Goal: Book appointment/travel/reservation

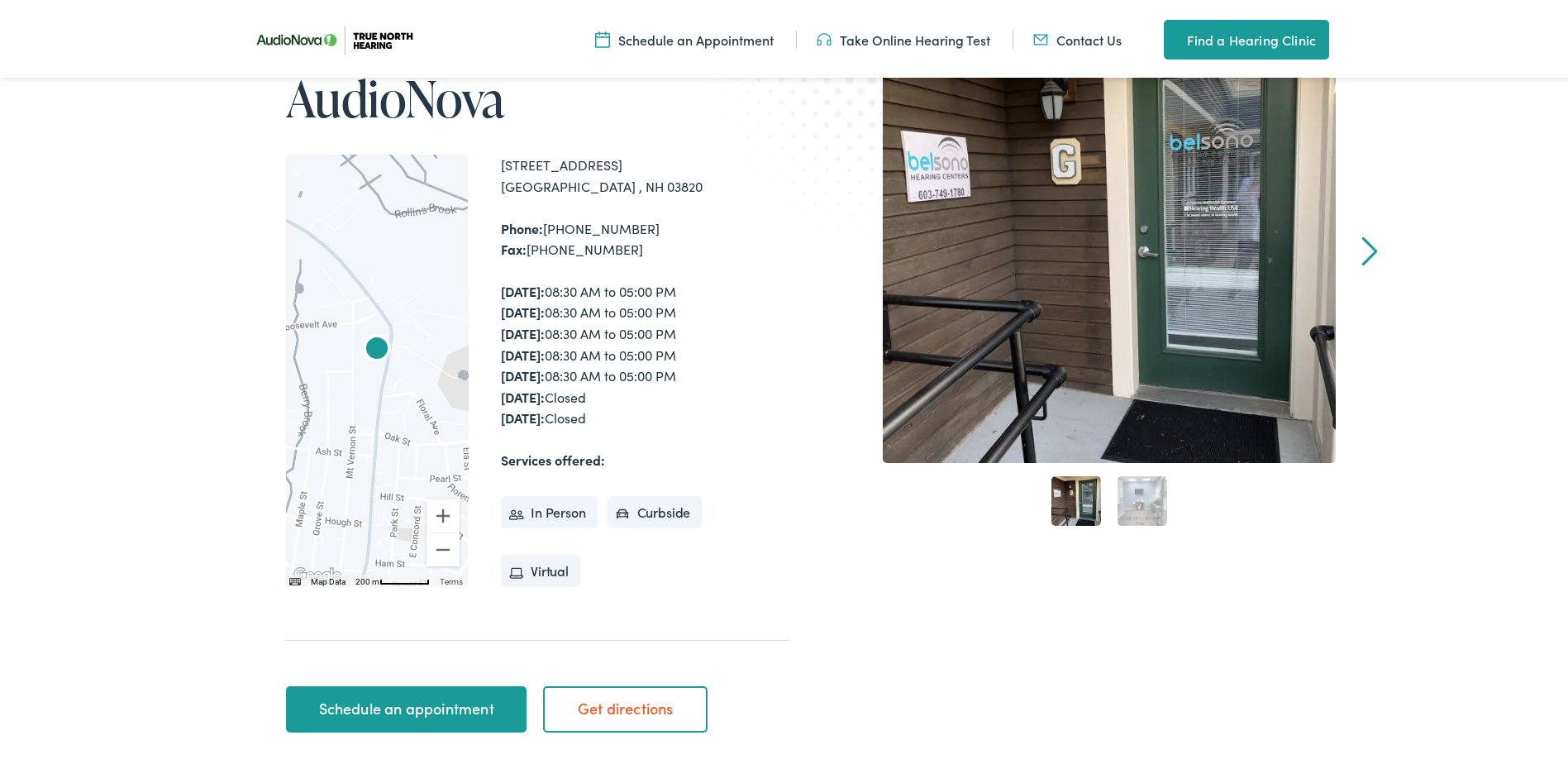
scroll to position [331, 0]
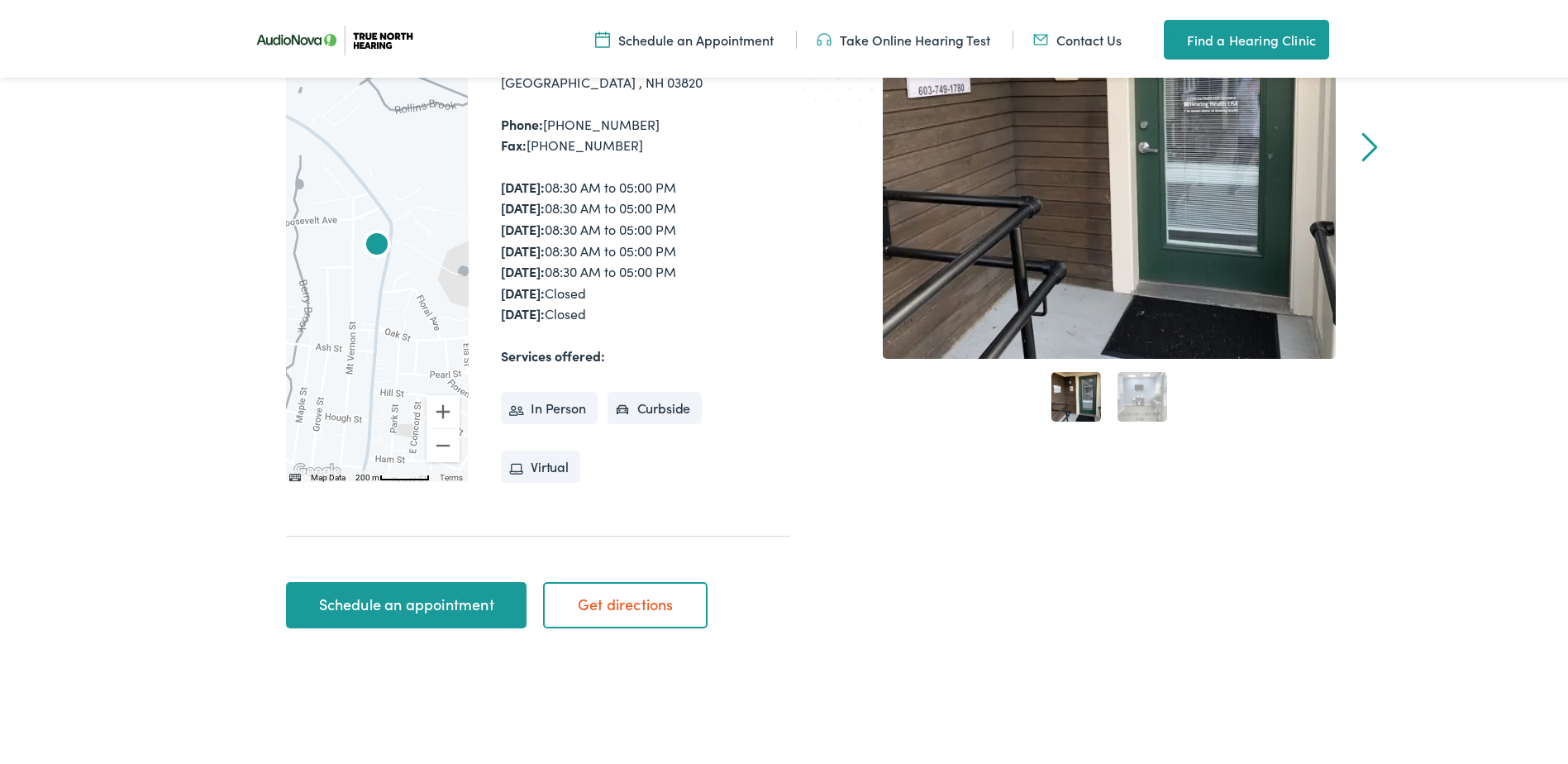
click at [339, 600] on link "Schedule an appointment" at bounding box center [406, 602] width 241 height 47
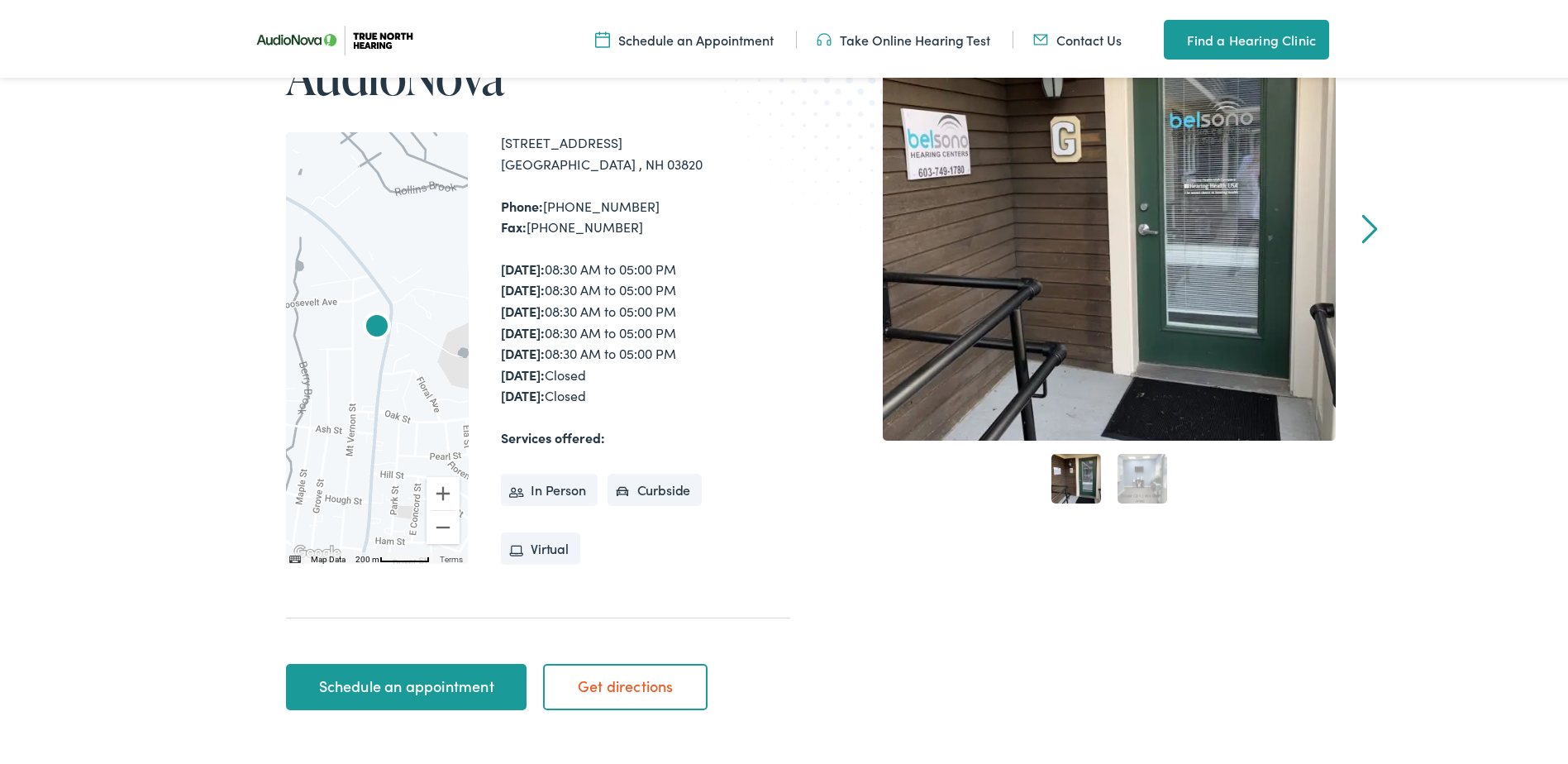
scroll to position [248, 0]
click at [562, 488] on li "In Person" at bounding box center [550, 488] width 97 height 33
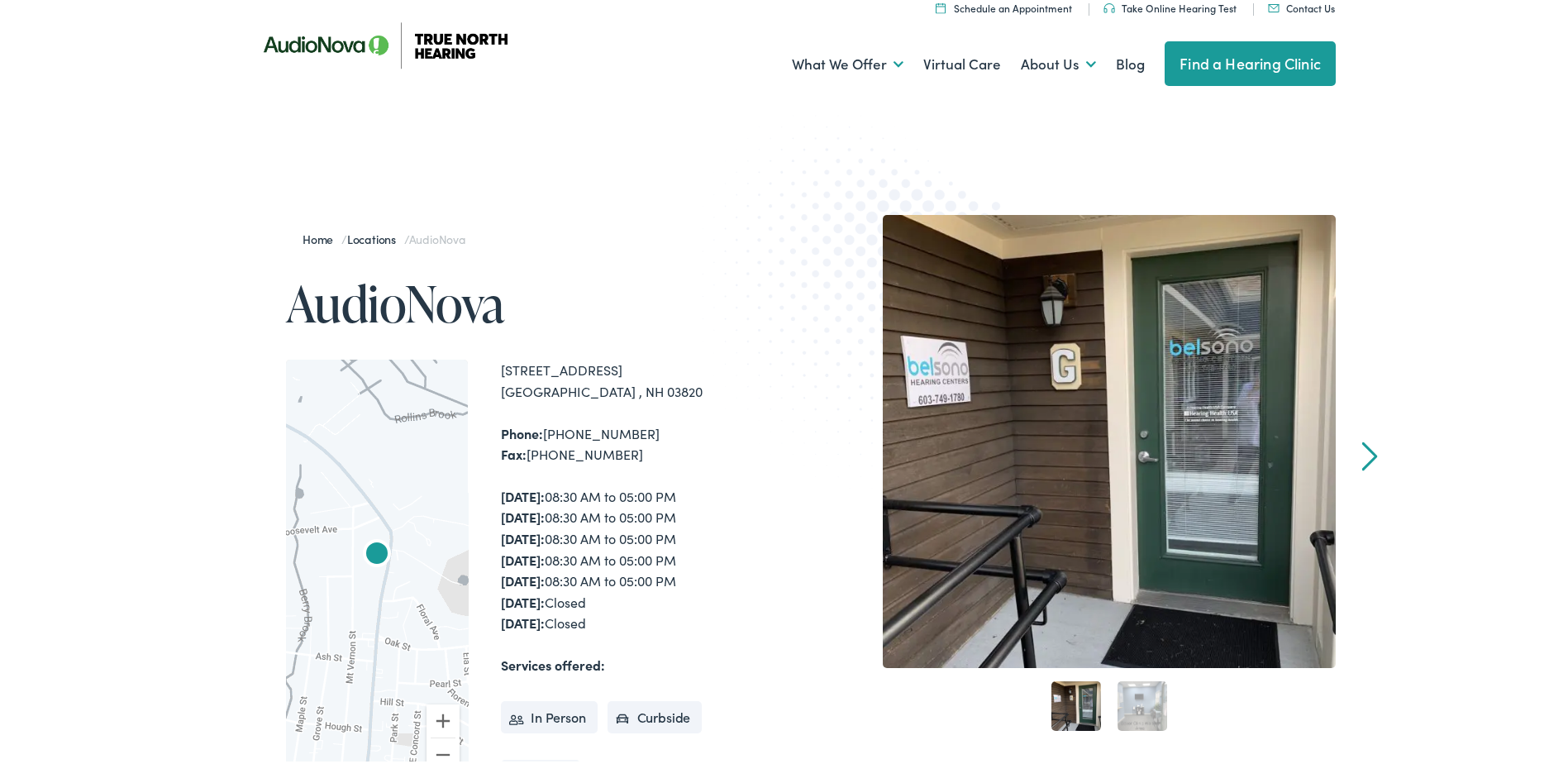
scroll to position [0, 0]
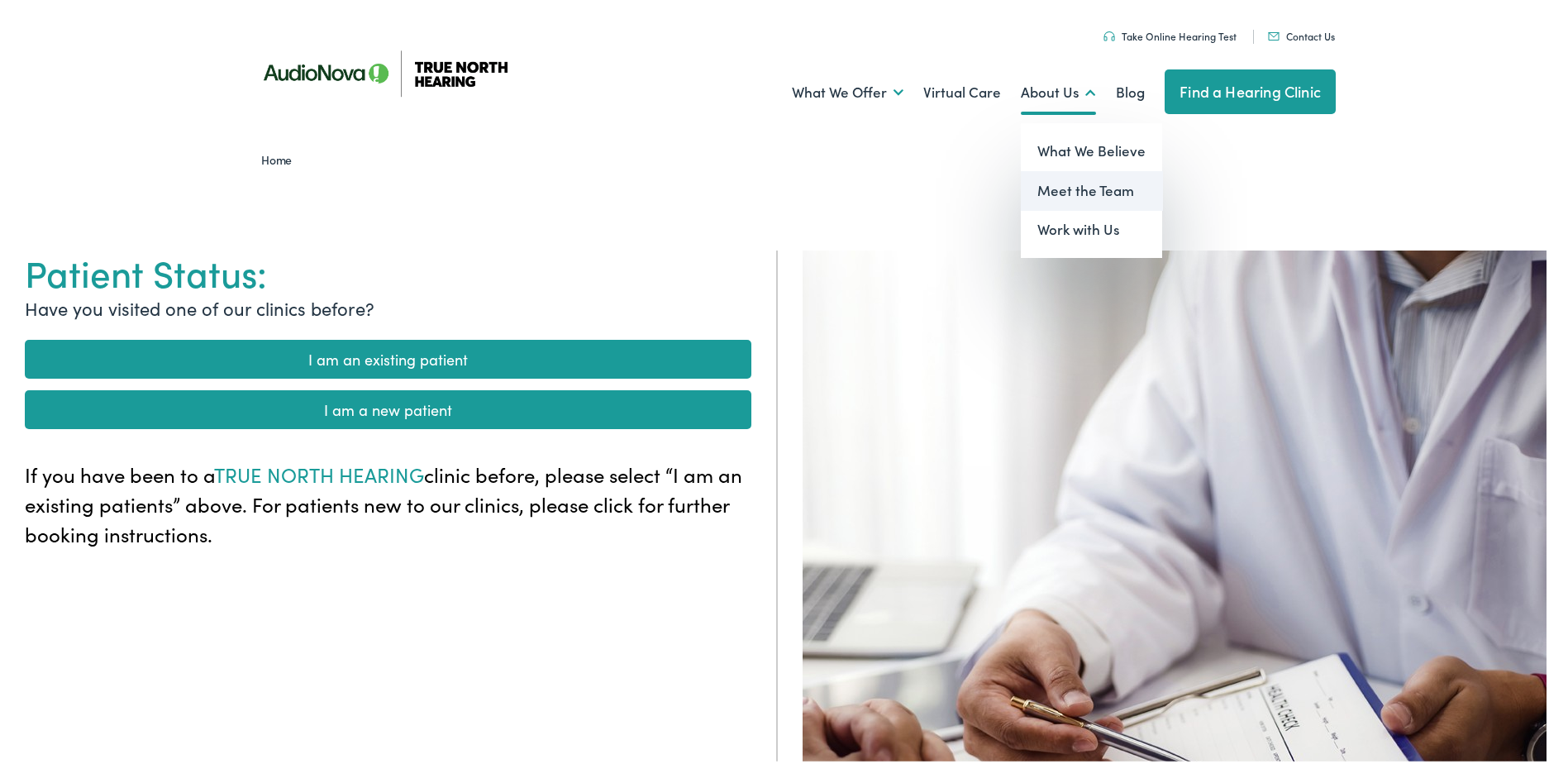
click at [1061, 192] on link "Meet the Team" at bounding box center [1092, 188] width 142 height 40
